Goal: Find specific page/section: Find specific page/section

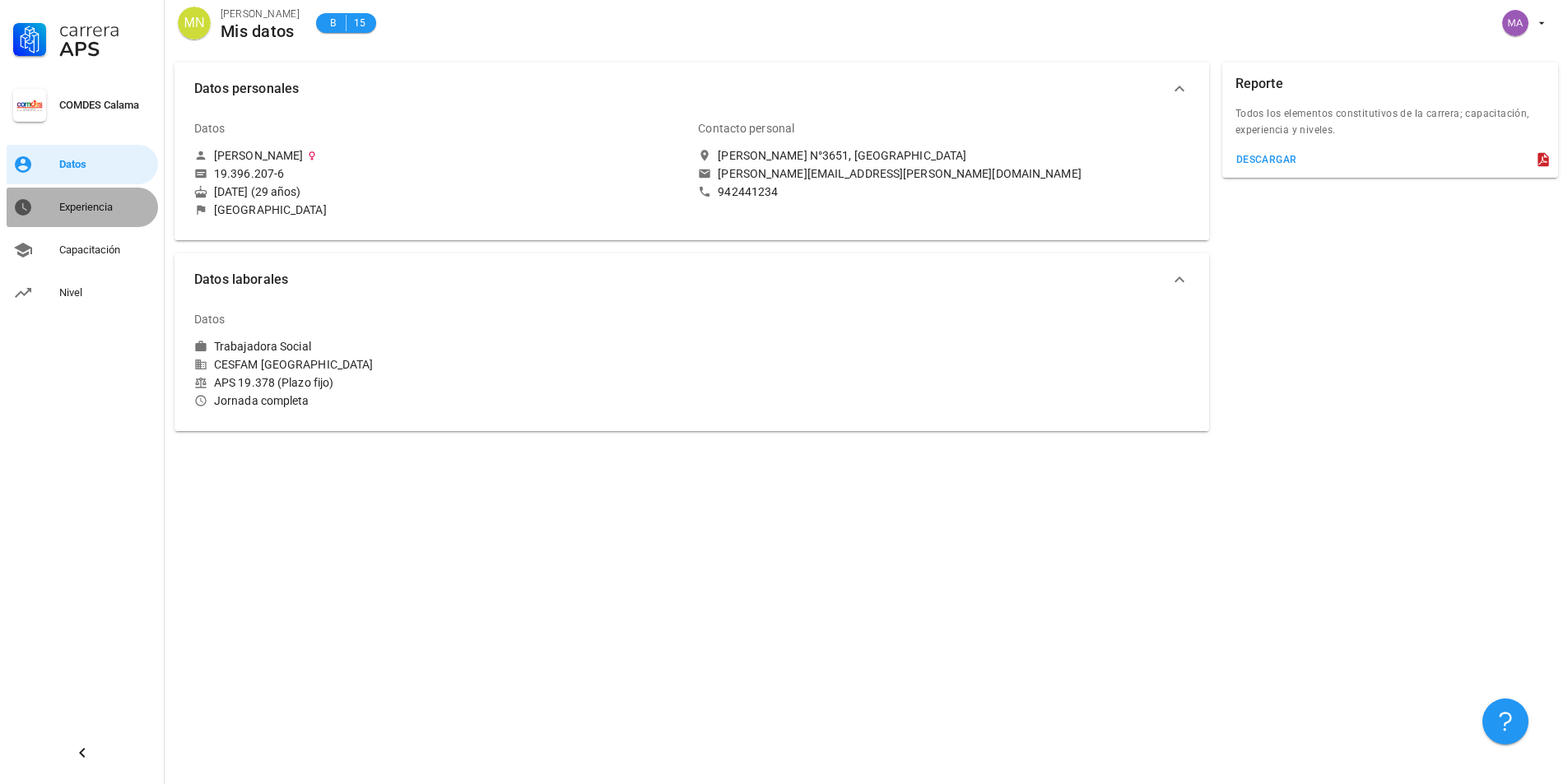
click at [128, 188] on link "Experiencia" at bounding box center [82, 207] width 152 height 39
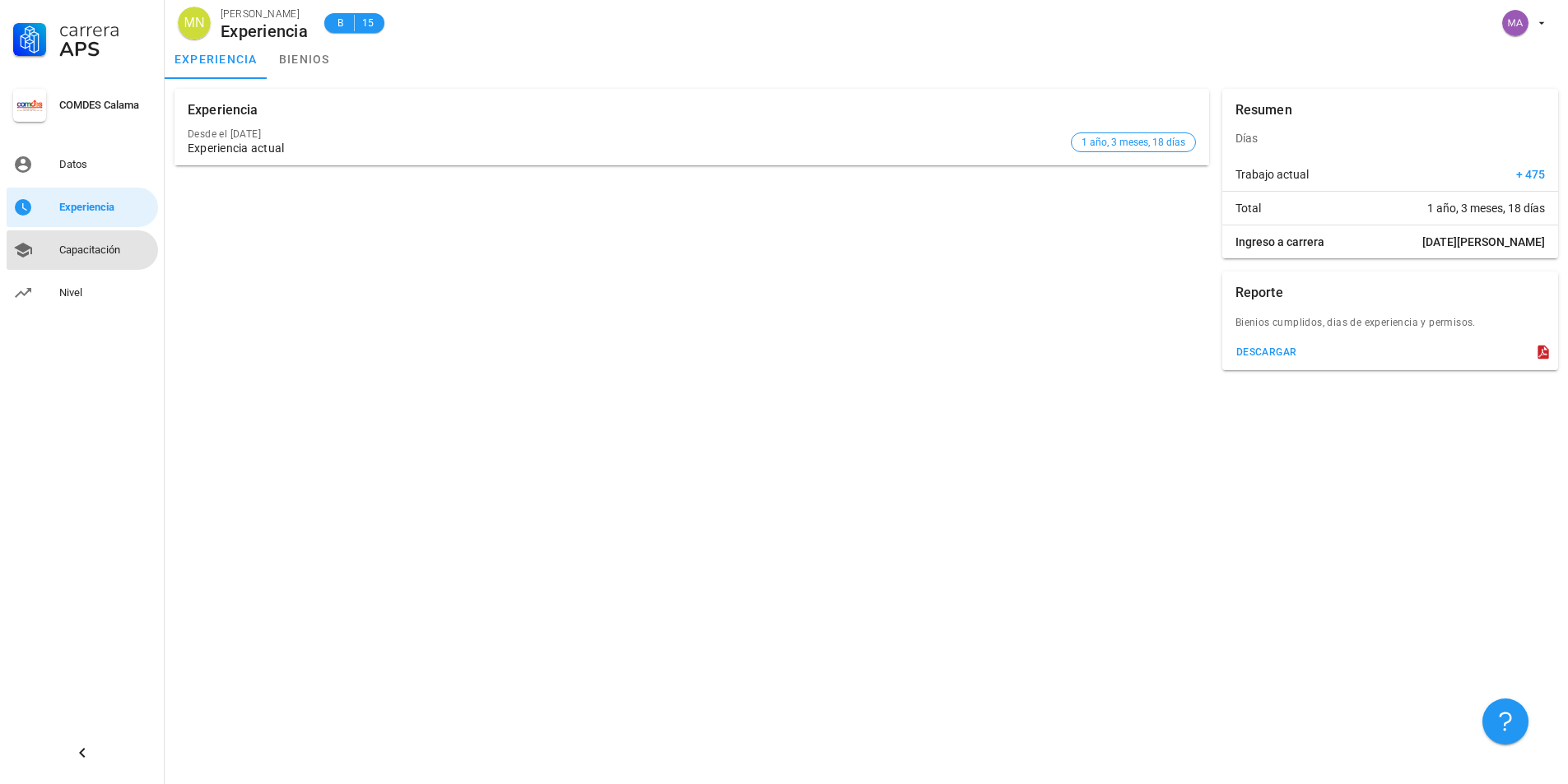
click at [72, 243] on div "Capacitación" at bounding box center [105, 250] width 93 height 13
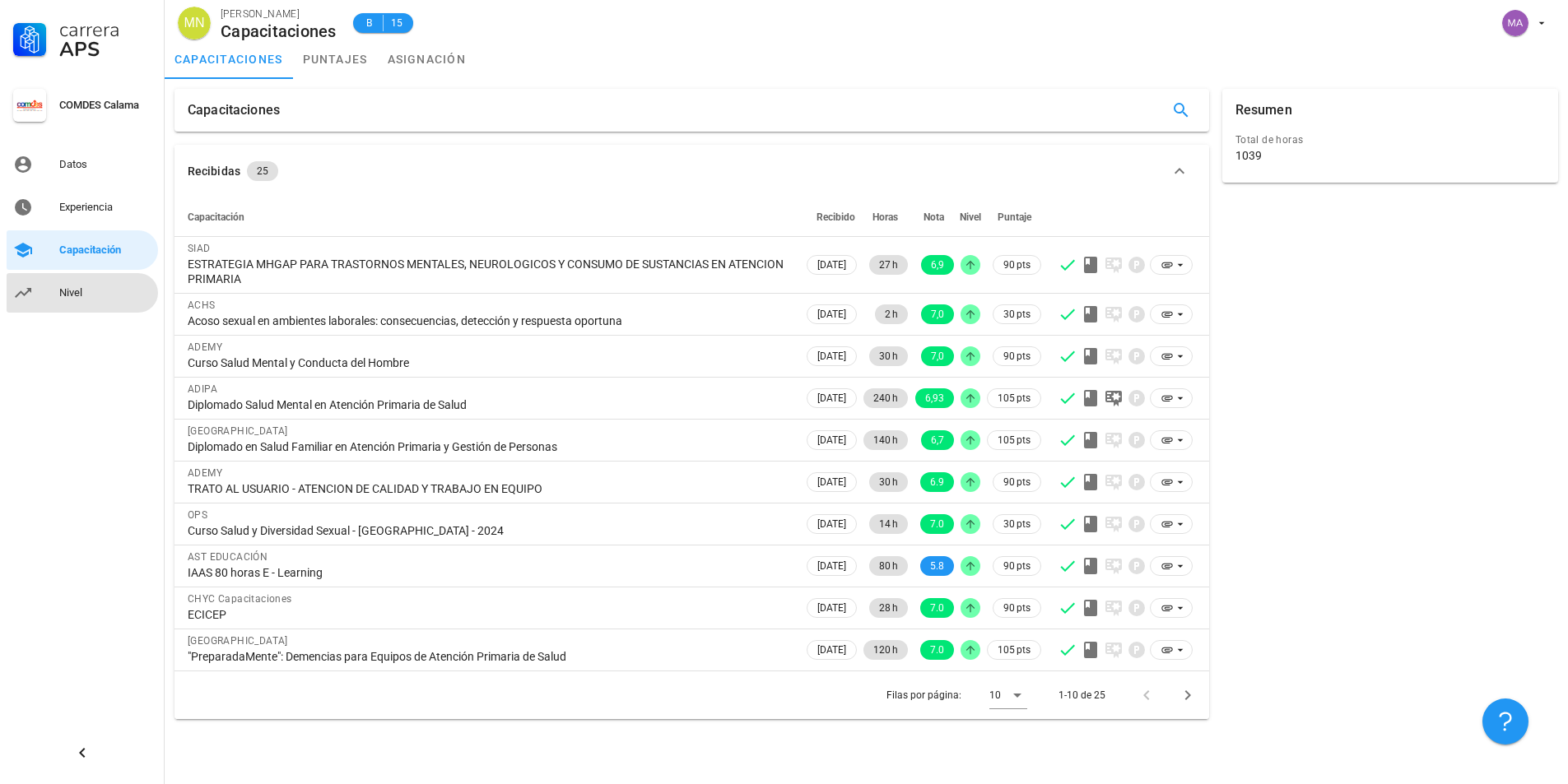
click at [69, 284] on div "Nivel" at bounding box center [105, 293] width 93 height 27
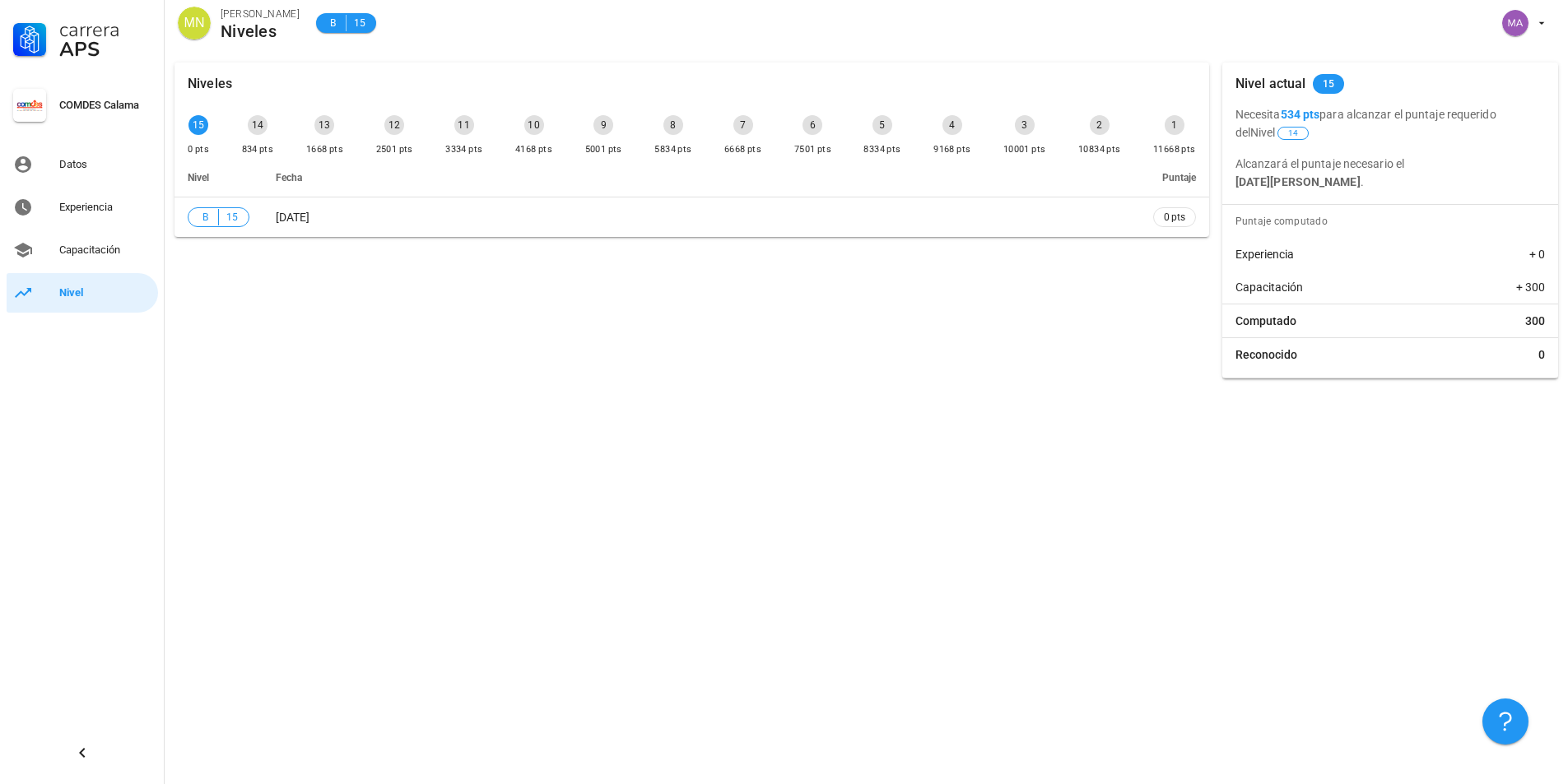
click at [262, 128] on div "14" at bounding box center [258, 125] width 20 height 20
click at [606, 127] on div "9" at bounding box center [603, 125] width 20 height 20
click at [1272, 353] on span "Reconocido" at bounding box center [1266, 354] width 62 height 16
